Goal: Task Accomplishment & Management: Use online tool/utility

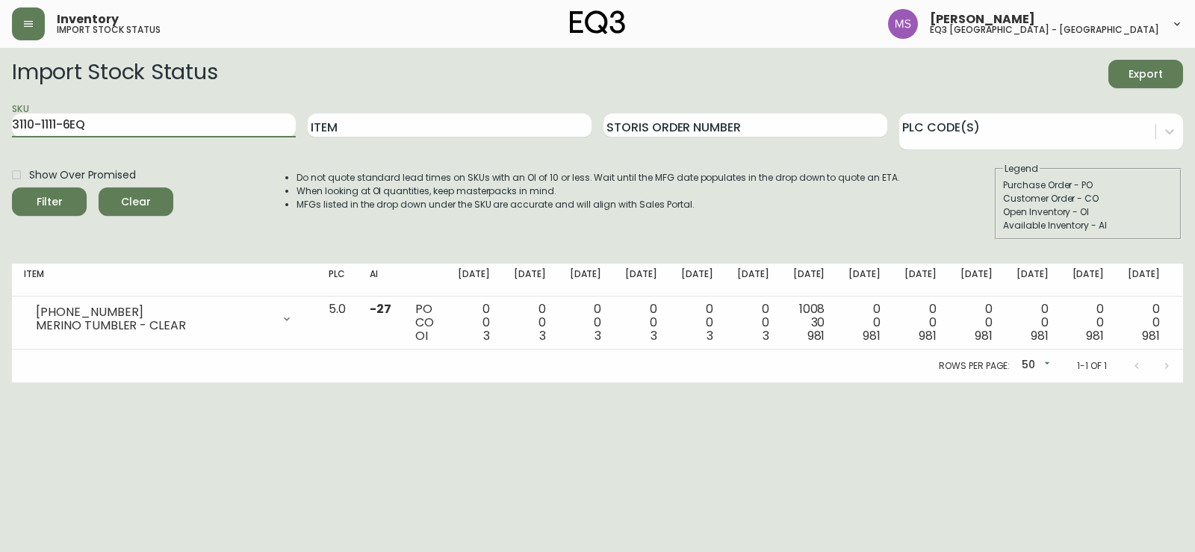
drag, startPoint x: 113, startPoint y: 125, endPoint x: 0, endPoint y: 127, distance: 112.8
click at [0, 127] on main "Import Stock Status Export SKU 3110-1111-6EQ Item Storis Order Number PLC Code(…" at bounding box center [597, 215] width 1195 height 335
paste input "[PHONE_NUMBER]"
click at [46, 199] on icon "submit" at bounding box center [43, 199] width 19 height 19
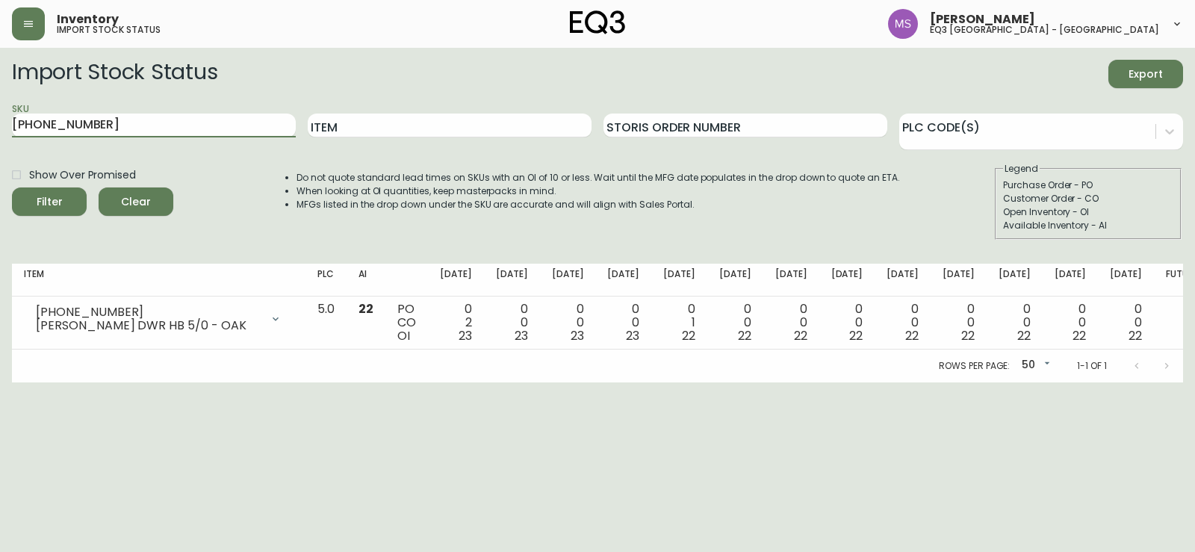
drag, startPoint x: 126, startPoint y: 127, endPoint x: 0, endPoint y: 116, distance: 126.6
click at [0, 116] on main "Import Stock Status Export SKU [PHONE_NUMBER] Item Storis Order Number PLC Code…" at bounding box center [597, 215] width 1195 height 335
paste input "12"
click at [53, 193] on div "Filter" at bounding box center [50, 202] width 26 height 19
drag, startPoint x: 143, startPoint y: 117, endPoint x: 0, endPoint y: 153, distance: 147.1
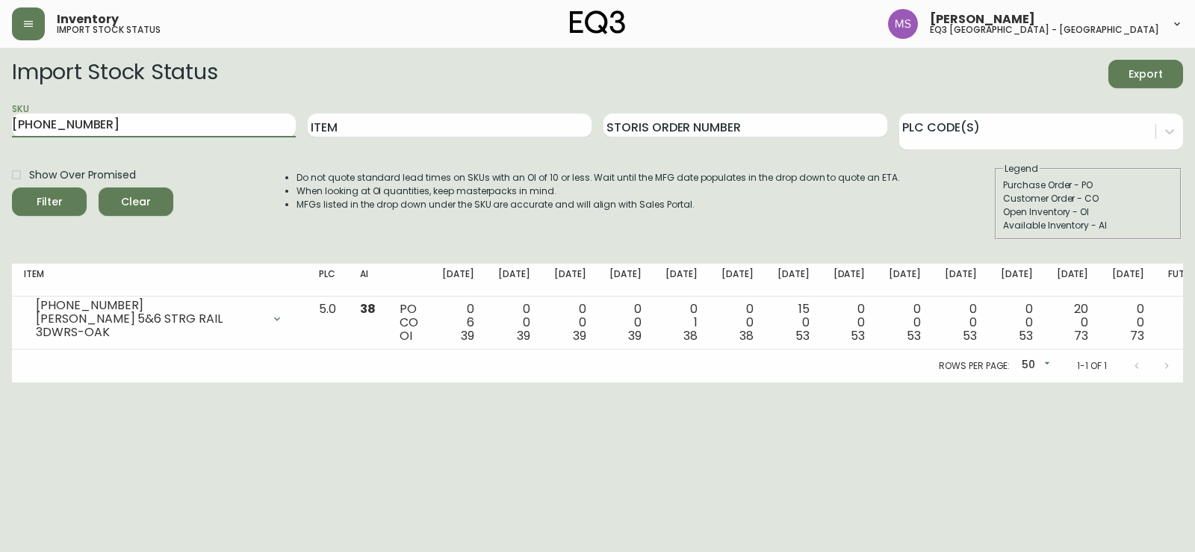
click at [0, 153] on main "Import Stock Status Export SKU [PHONE_NUMBER] Item Storis Order Number PLC Code…" at bounding box center [597, 215] width 1195 height 335
paste input "27"
click at [60, 193] on div "Filter" at bounding box center [50, 202] width 26 height 19
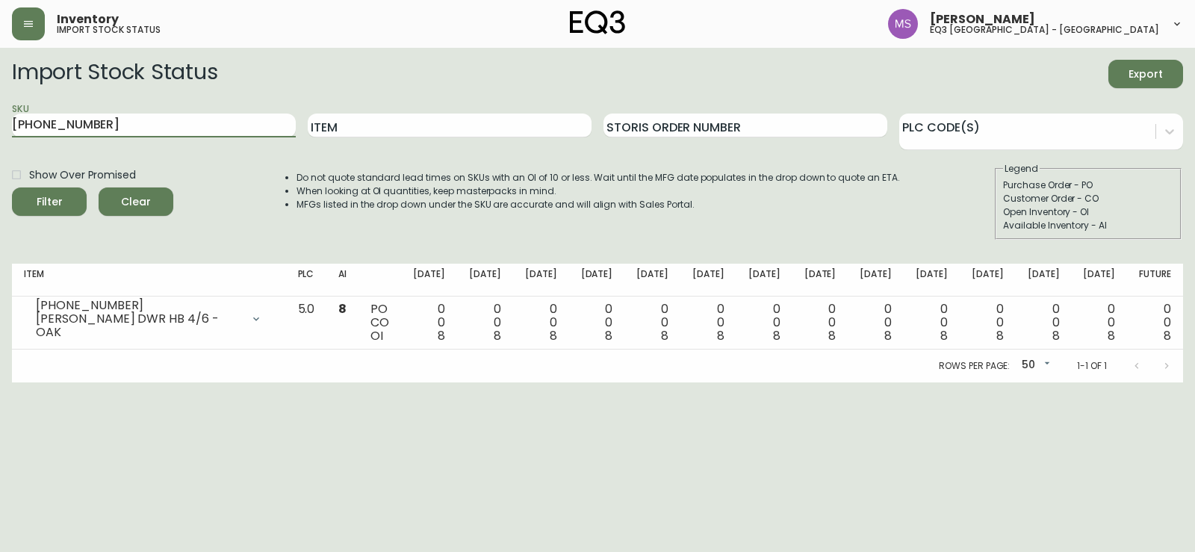
drag, startPoint x: 133, startPoint y: 116, endPoint x: 0, endPoint y: 129, distance: 133.6
click at [0, 129] on main "Import Stock Status Export SKU [PHONE_NUMBER] Item Storis Order Number PLC Code…" at bounding box center [597, 215] width 1195 height 335
paste input "11"
click at [49, 198] on icon "submit" at bounding box center [43, 199] width 19 height 19
drag, startPoint x: 104, startPoint y: 127, endPoint x: 0, endPoint y: 127, distance: 103.8
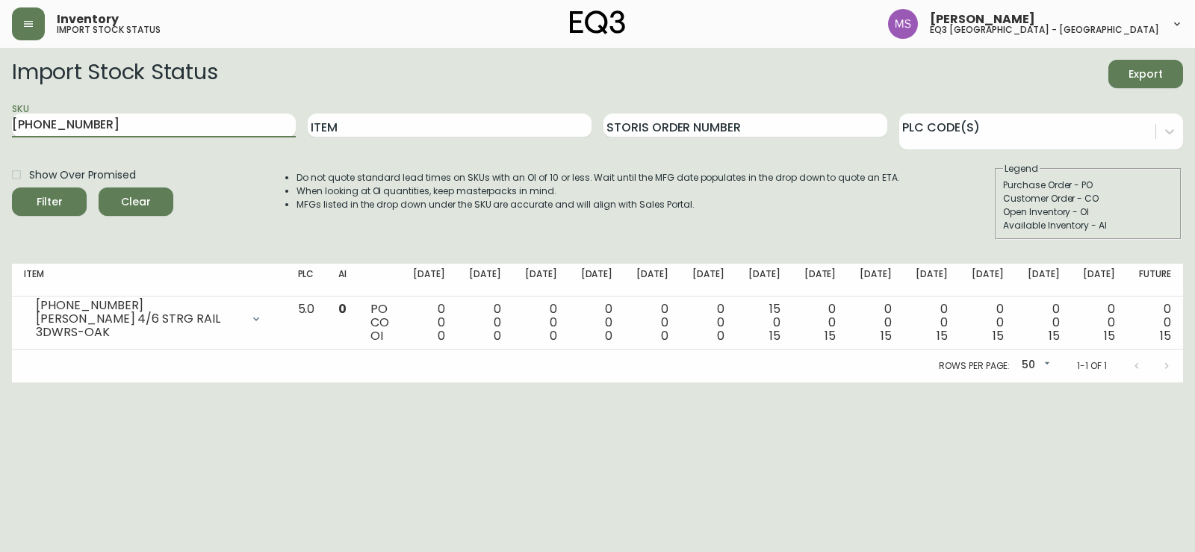
click at [0, 127] on main "Import Stock Status Export SKU [PHONE_NUMBER] Item Storis Order Number PLC Code…" at bounding box center [597, 215] width 1195 height 335
paste input "8"
type input "[PHONE_NUMBER]"
click at [52, 185] on label "Show Over Promised" at bounding box center [70, 174] width 132 height 25
click at [29, 185] on input "Show Over Promised" at bounding box center [16, 174] width 25 height 25
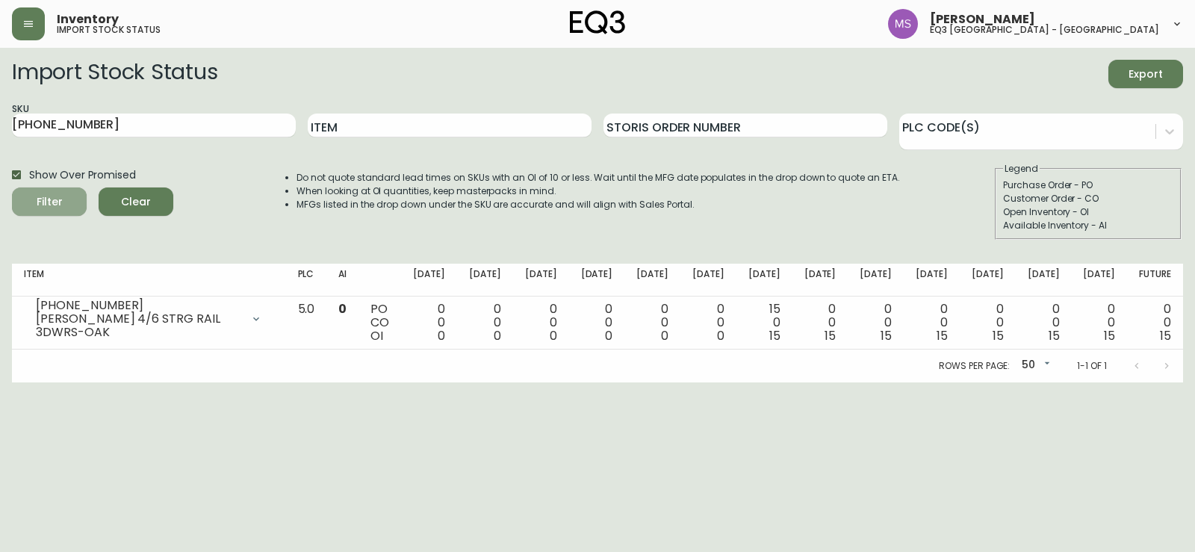
click at [22, 212] on button "Filter" at bounding box center [49, 201] width 75 height 28
checkbox input "false"
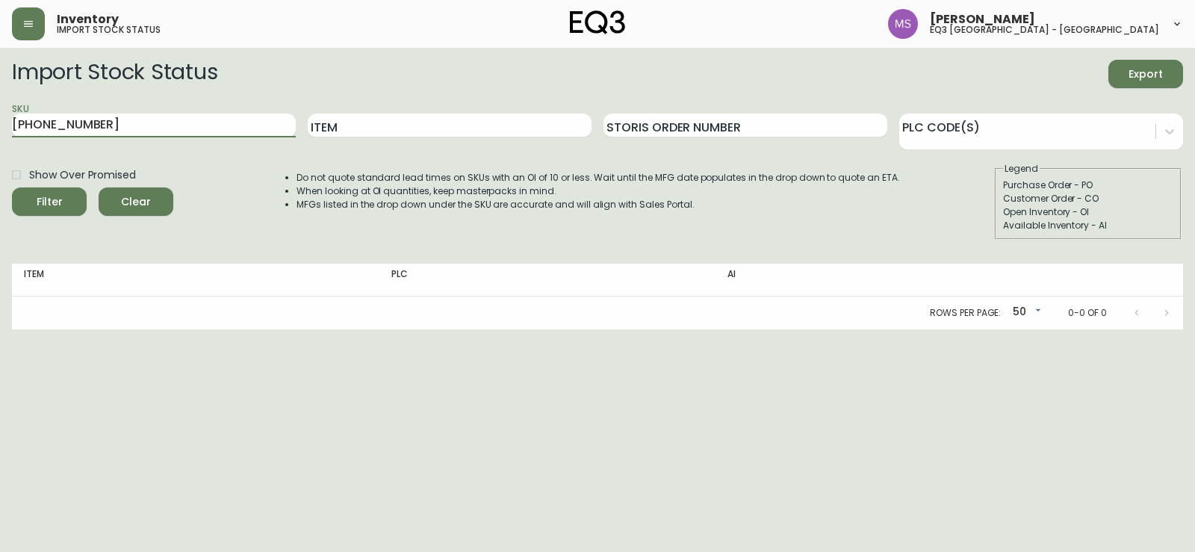
drag, startPoint x: 133, startPoint y: 119, endPoint x: 0, endPoint y: 146, distance: 135.5
click at [0, 146] on main "Import Stock Status Export SKU [PHONE_NUMBER] Item Storis Order Number PLC Code…" at bounding box center [597, 189] width 1195 height 282
click at [52, 203] on div "Filter" at bounding box center [50, 202] width 26 height 19
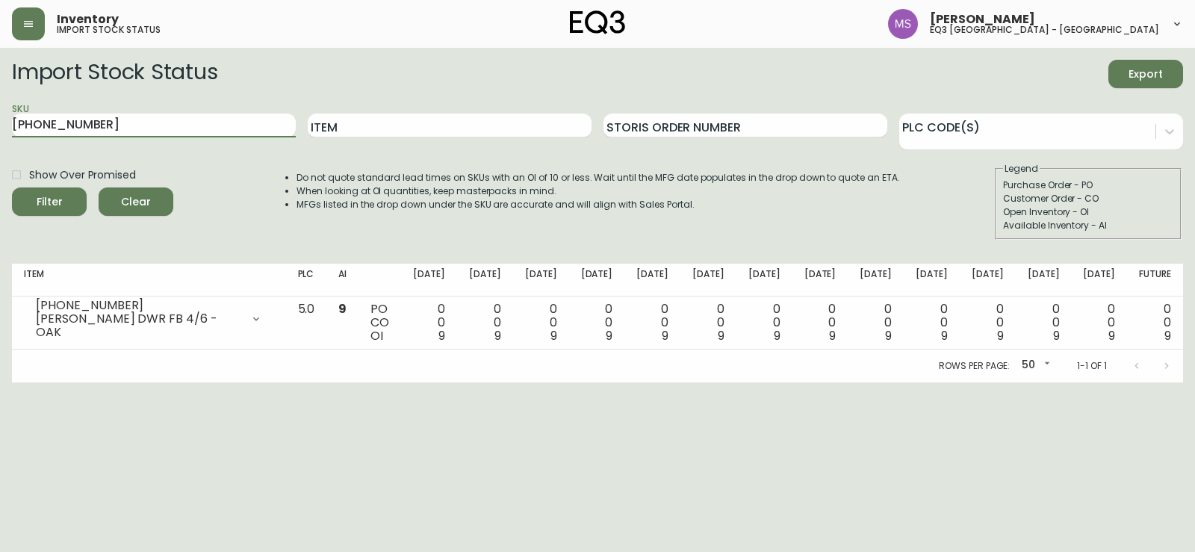
click at [0, 134] on main "Import Stock Status Export SKU [PHONE_NUMBER] Item Storis Order Number PLC Code…" at bounding box center [597, 215] width 1195 height 335
paste input "[PHONE_NUMBER]"
click at [5, 204] on main "Import Stock Status Export SKU [PHONE_NUMBER] Item Storis Order Number PLC Code…" at bounding box center [597, 215] width 1195 height 335
click at [25, 204] on span "Filter" at bounding box center [49, 202] width 51 height 19
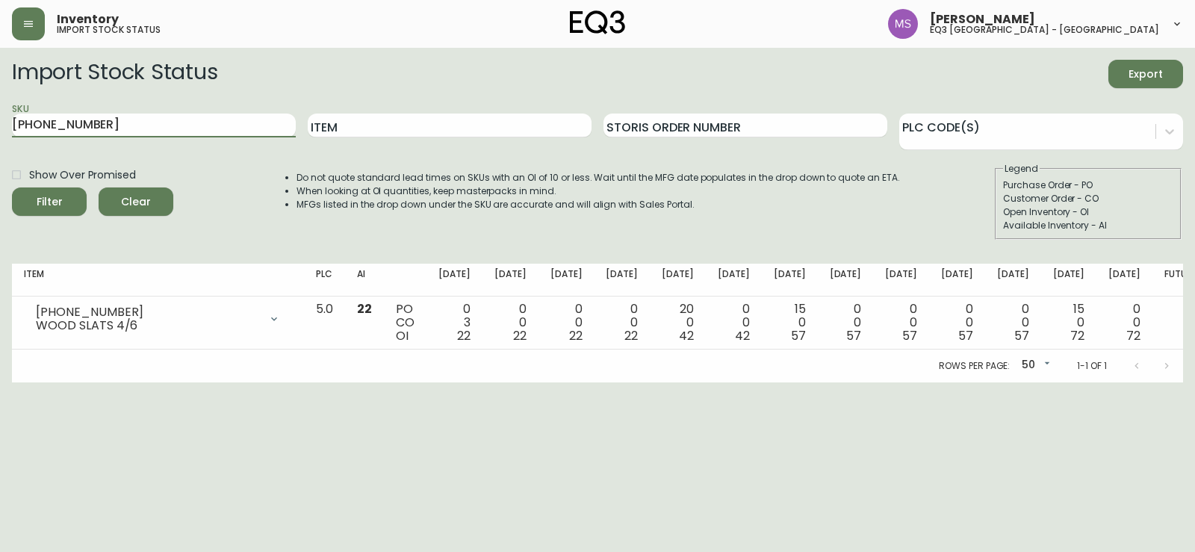
drag, startPoint x: 114, startPoint y: 121, endPoint x: 0, endPoint y: 126, distance: 113.6
click at [0, 126] on main "Import Stock Status Export SKU [PHONE_NUMBER] Item Storis Order Number PLC Code…" at bounding box center [597, 215] width 1195 height 335
paste input "[PHONE_NUMBER]"
click at [37, 197] on icon "submit" at bounding box center [43, 199] width 19 height 19
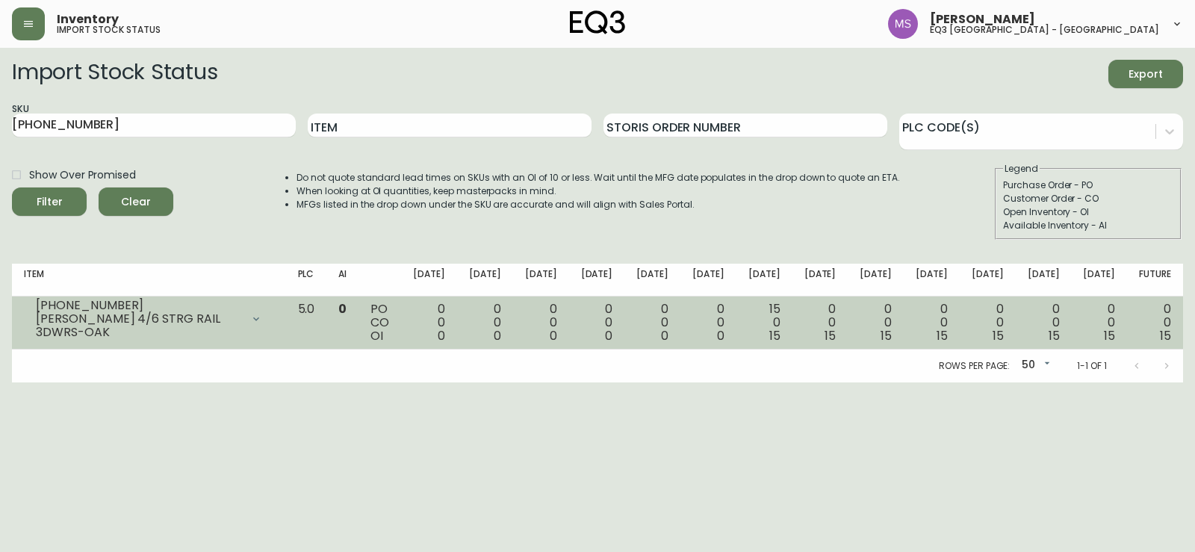
click at [259, 318] on icon at bounding box center [256, 319] width 6 height 4
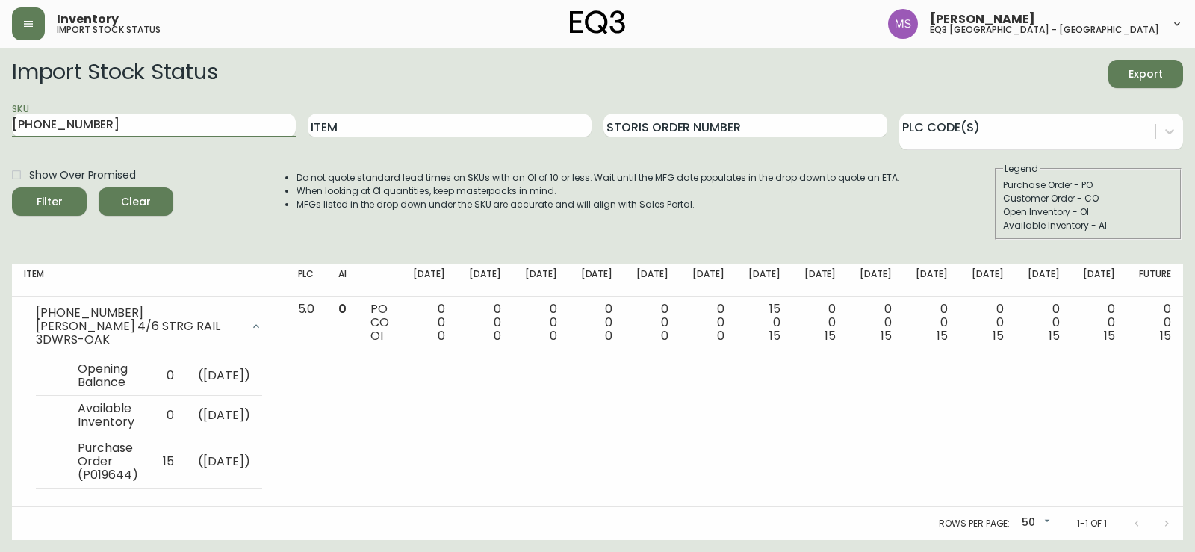
drag, startPoint x: 101, startPoint y: 123, endPoint x: 0, endPoint y: 116, distance: 101.1
click at [0, 121] on main "Import Stock Status Export SKU [PHONE_NUMBER] Item Storis Order Number PLC Code…" at bounding box center [597, 294] width 1195 height 492
paste input "27"
click at [40, 213] on button "Filter" at bounding box center [49, 201] width 75 height 28
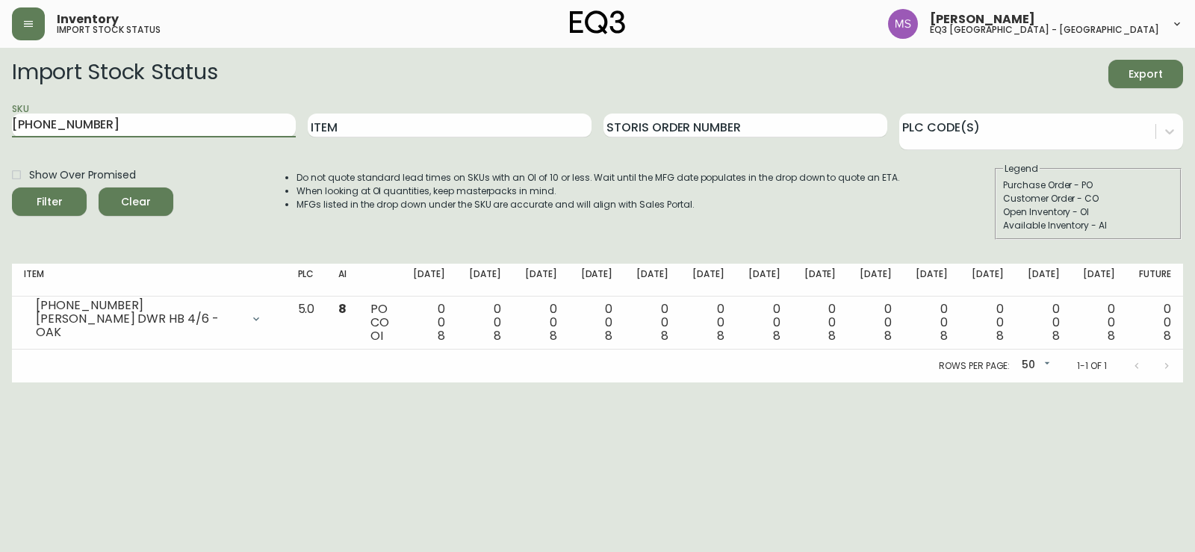
drag, startPoint x: 117, startPoint y: 119, endPoint x: 0, endPoint y: 119, distance: 117.2
click at [0, 119] on main "Import Stock Status Export SKU [PHONE_NUMBER] Item Storis Order Number PLC Code…" at bounding box center [597, 215] width 1195 height 335
paste input "18"
type input "[PHONE_NUMBER]"
click at [46, 193] on icon "submit" at bounding box center [44, 200] width 15 height 15
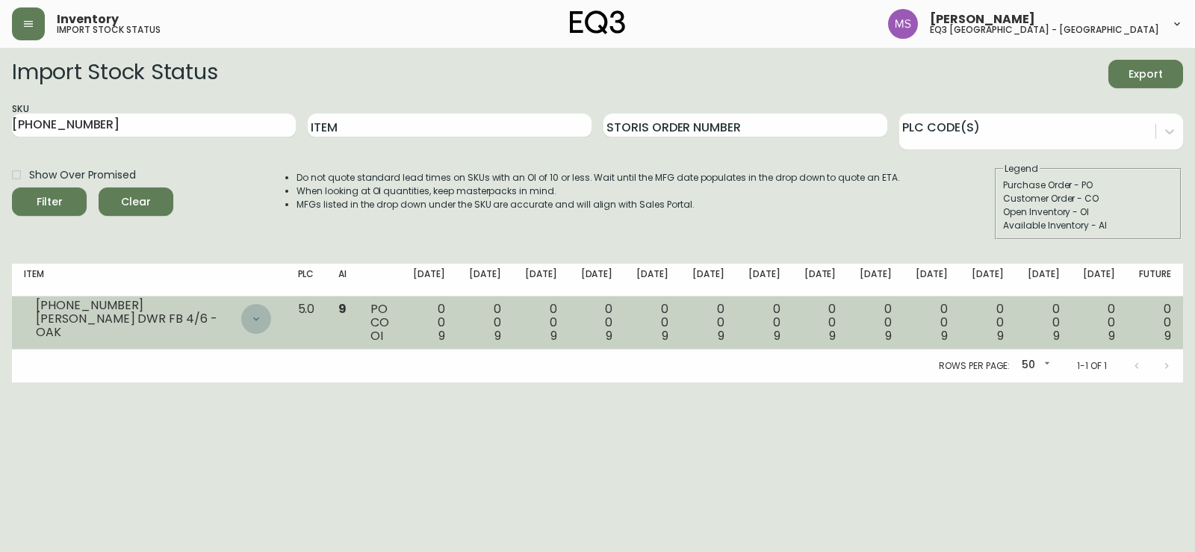
click at [262, 321] on icon at bounding box center [256, 319] width 12 height 12
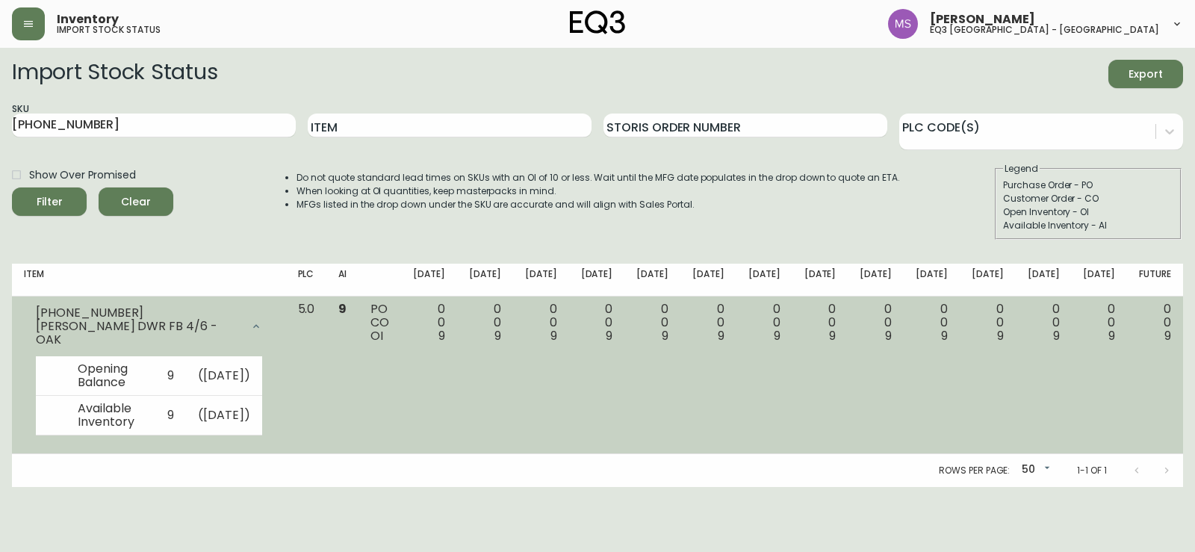
click at [259, 326] on icon at bounding box center [256, 326] width 6 height 4
